Goal: Task Accomplishment & Management: Complete application form

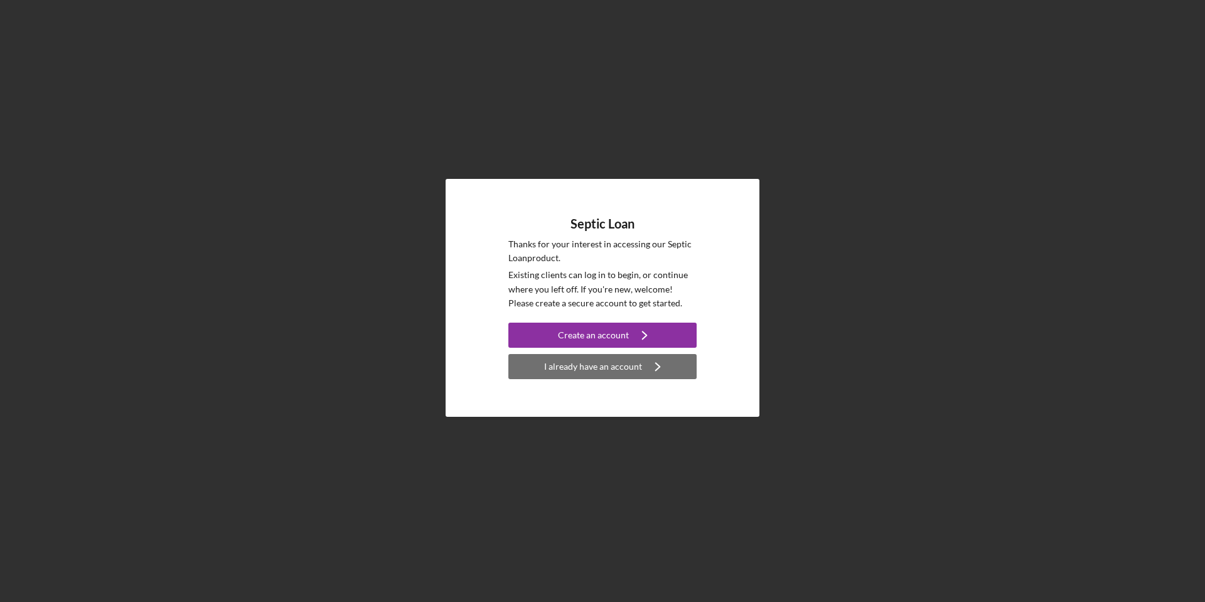
click at [586, 364] on div "I already have an account" at bounding box center [593, 366] width 98 height 25
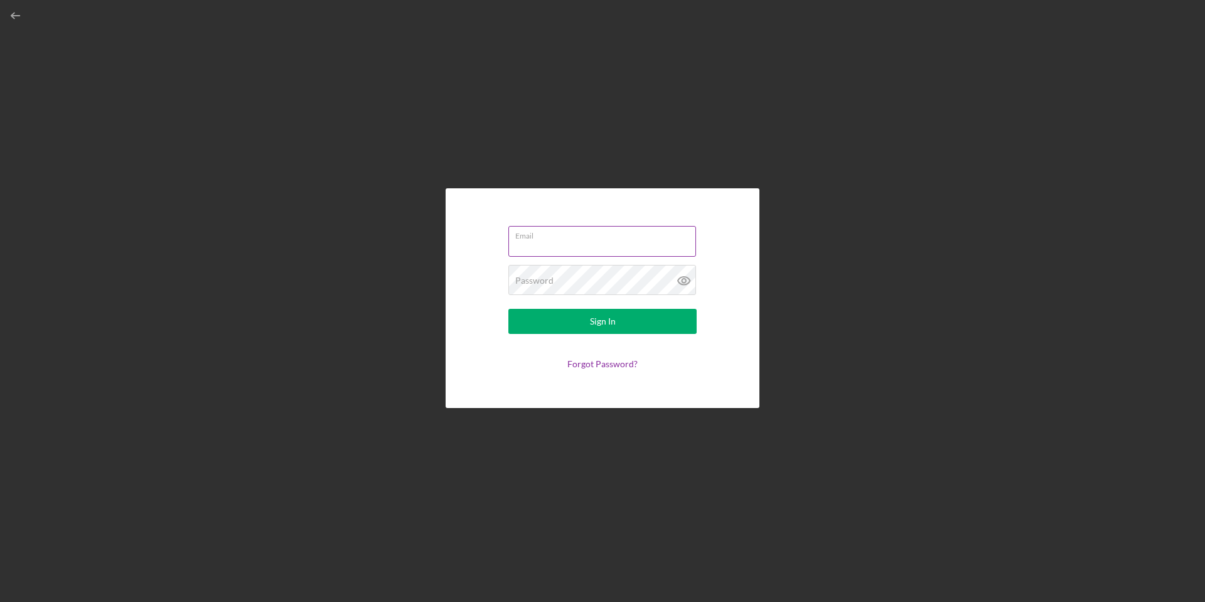
click at [545, 245] on input "Email" at bounding box center [602, 241] width 188 height 30
type input "[EMAIL_ADDRESS][DOMAIN_NAME]"
click at [508, 309] on button "Sign In" at bounding box center [602, 321] width 188 height 25
